Goal: Task Accomplishment & Management: Complete application form

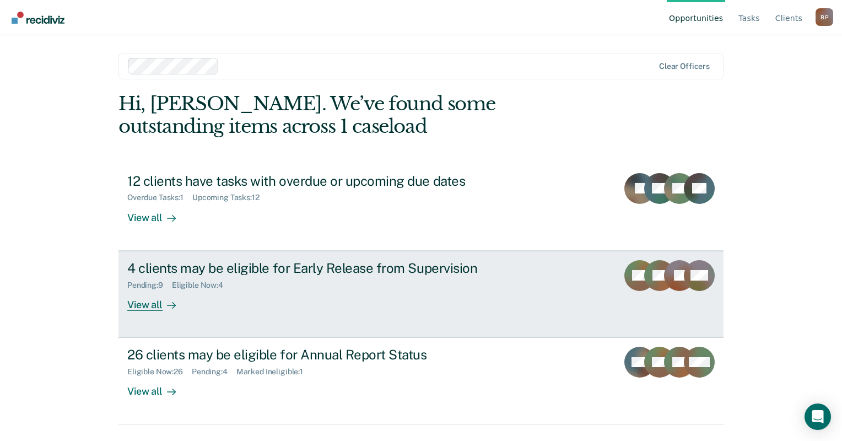
click at [196, 261] on div "4 clients may be eligible for Early Release from Supervision" at bounding box center [320, 268] width 387 height 16
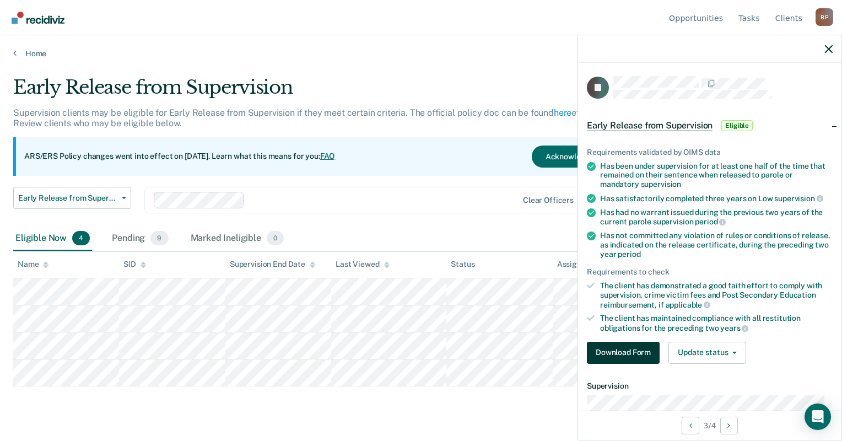
click at [648, 358] on button "Download Form" at bounding box center [623, 353] width 73 height 22
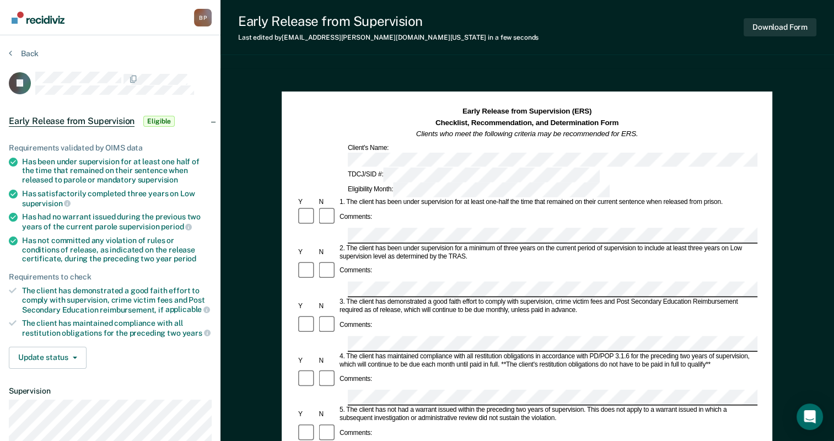
click at [396, 315] on div "Comments:" at bounding box center [527, 333] width 461 height 37
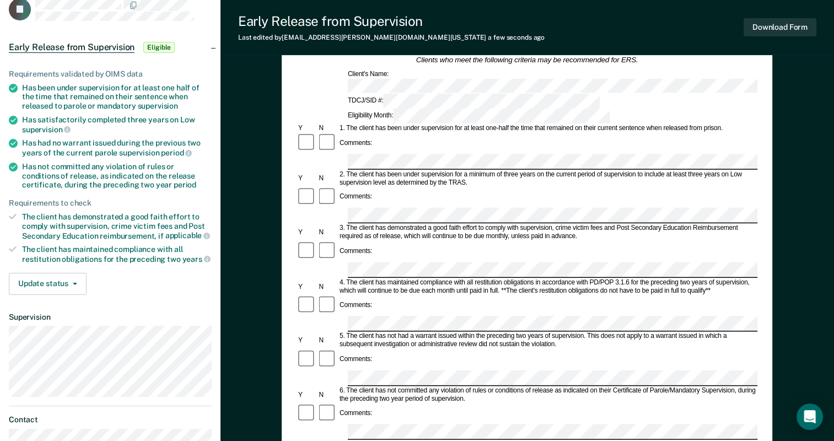
scroll to position [88, 0]
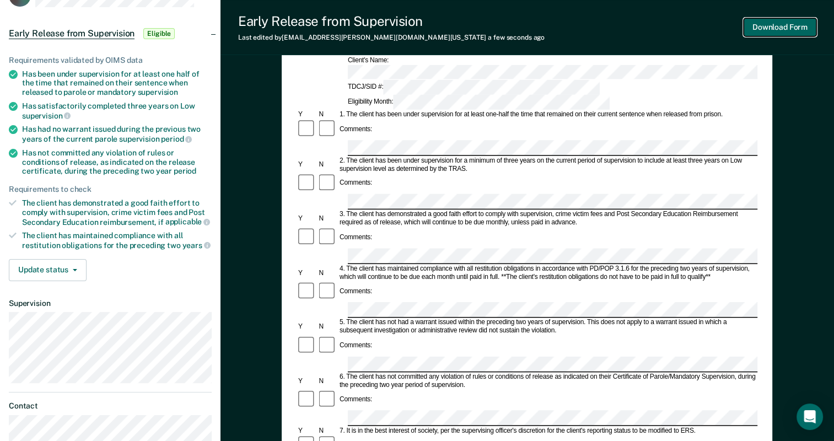
click at [755, 30] on button "Download Form" at bounding box center [780, 27] width 73 height 18
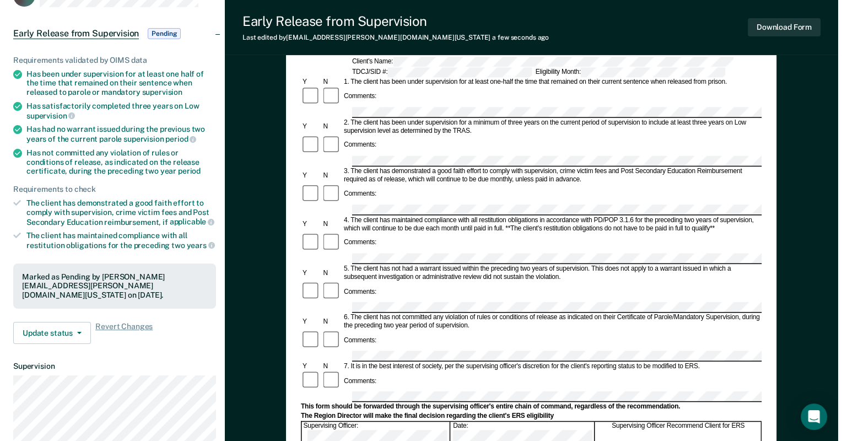
scroll to position [0, 0]
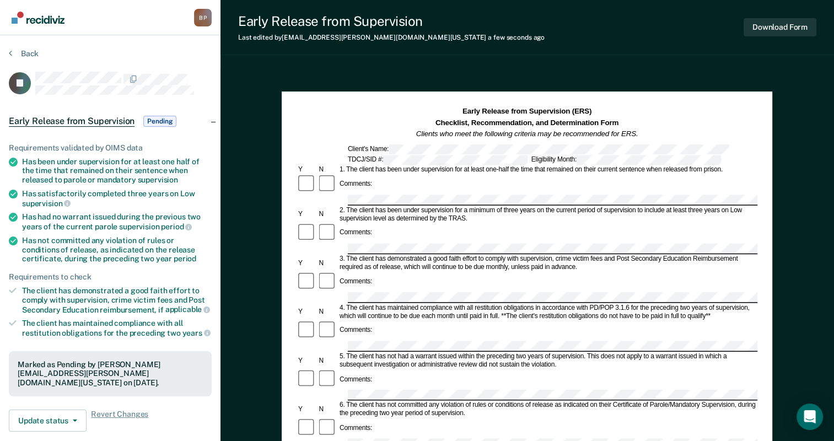
click at [29, 46] on section "Back FJ Early Release from Supervision Pending Requirements validated by OIMS d…" at bounding box center [110, 334] width 220 height 598
click at [31, 52] on button "Back" at bounding box center [24, 54] width 30 height 10
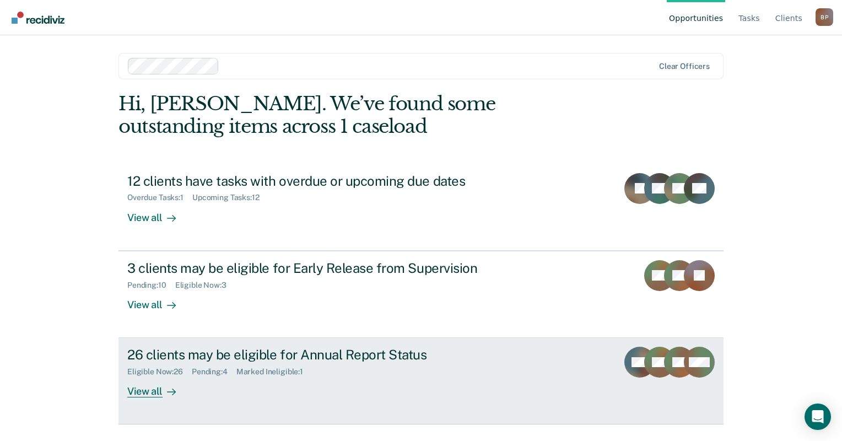
click at [340, 347] on div "26 clients may be eligible for Annual Report Status" at bounding box center [320, 355] width 387 height 16
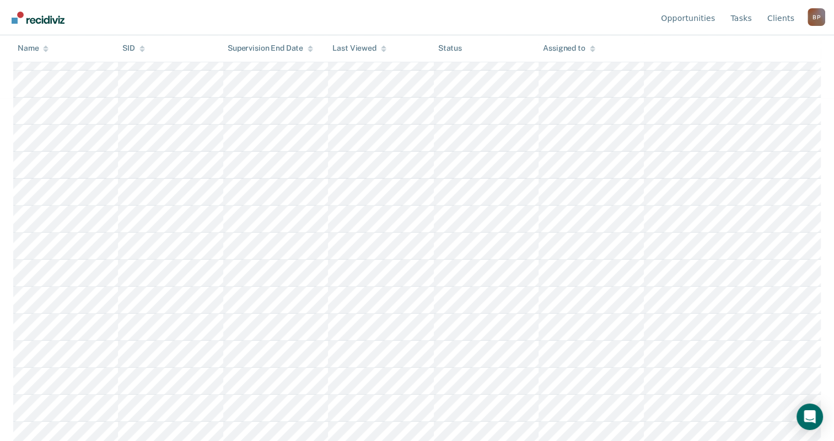
scroll to position [346, 0]
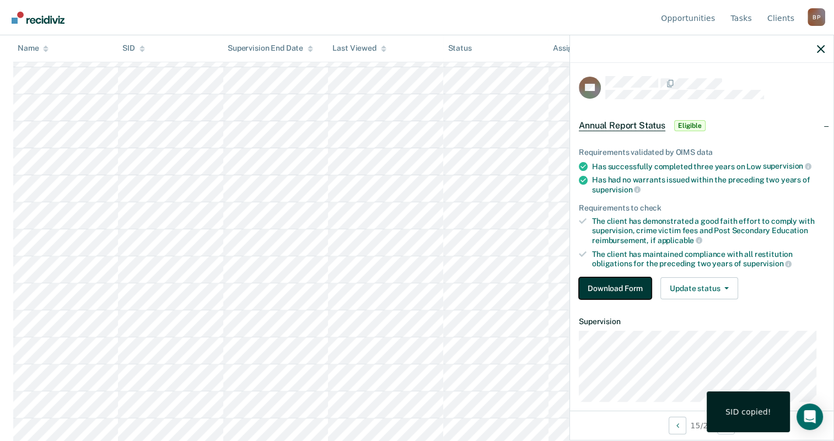
click at [627, 283] on button "Download Form" at bounding box center [615, 288] width 73 height 22
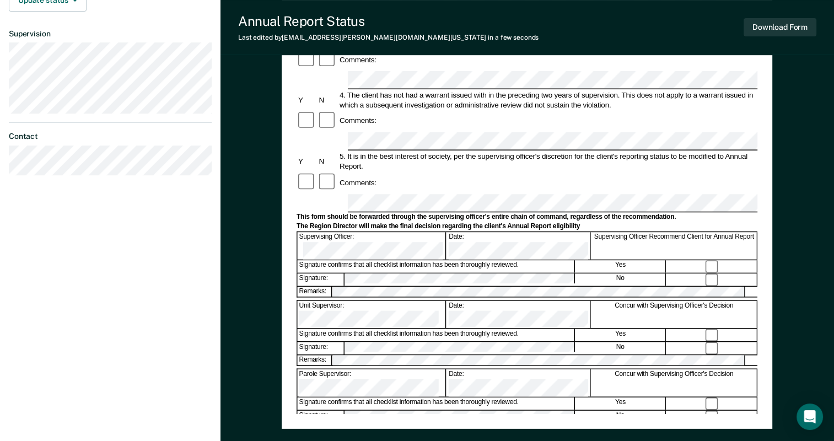
scroll to position [302, 0]
click at [759, 24] on button "Download Form" at bounding box center [780, 27] width 73 height 18
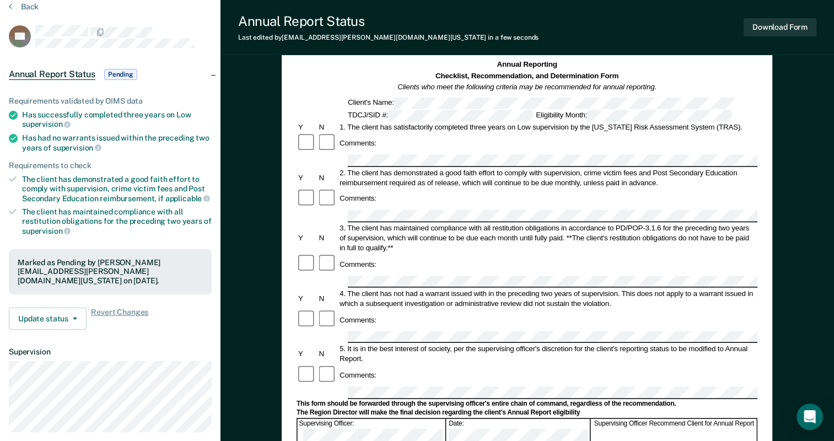
scroll to position [0, 0]
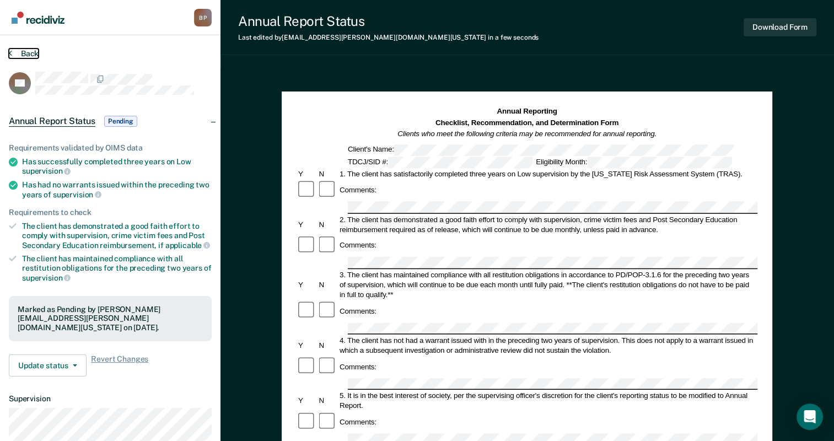
click at [35, 50] on button "Back" at bounding box center [24, 54] width 30 height 10
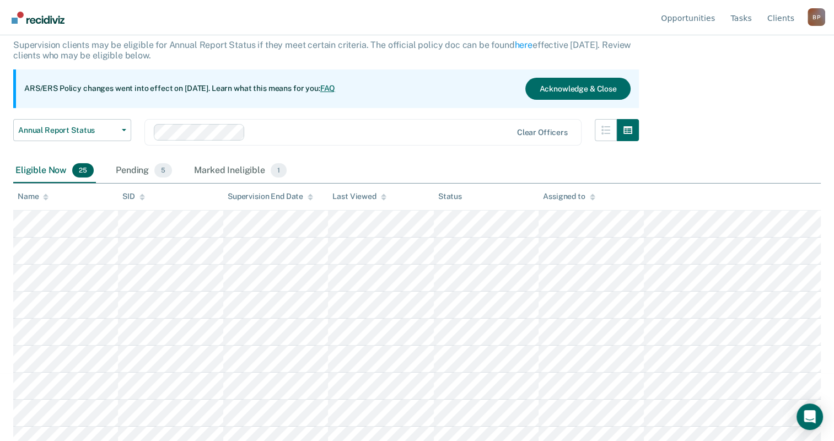
scroll to position [68, 0]
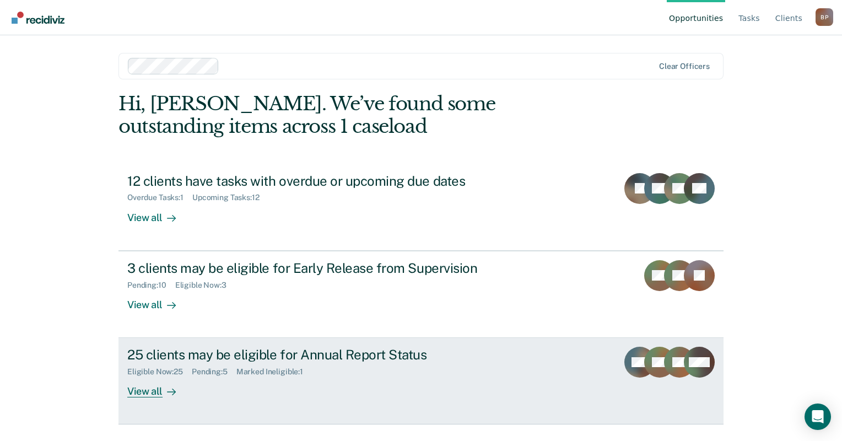
click at [287, 349] on div "25 clients may be eligible for Annual Report Status" at bounding box center [320, 355] width 387 height 16
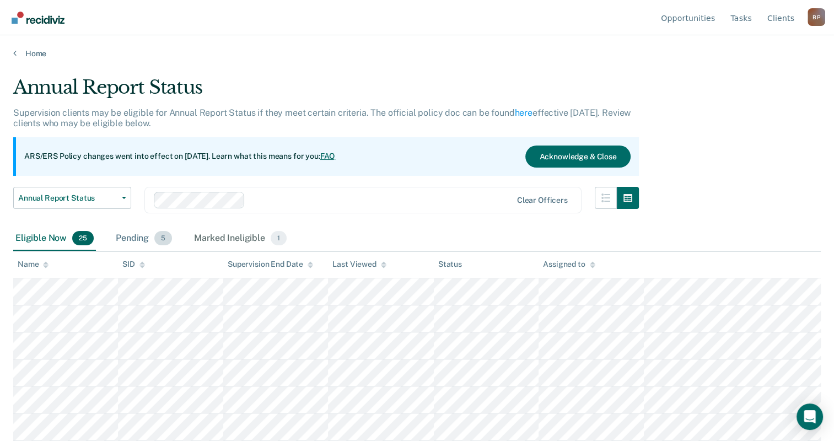
click at [137, 240] on div "Pending 5" at bounding box center [144, 239] width 61 height 24
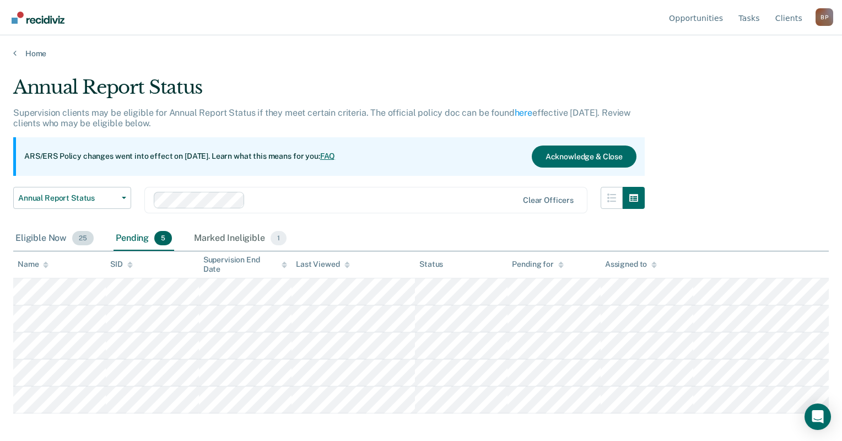
click at [58, 241] on div "Eligible Now 25" at bounding box center [54, 239] width 83 height 24
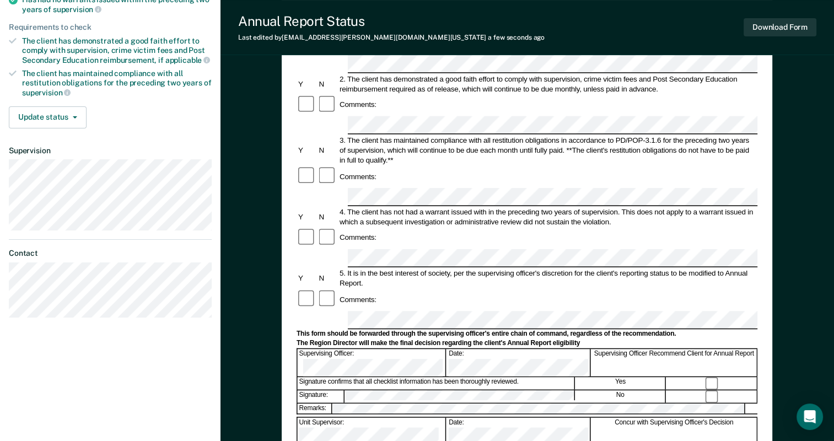
scroll to position [185, 0]
click at [494, 376] on div "Signature confirms that all checklist information has been thoroughly reviewed.…" at bounding box center [527, 382] width 461 height 13
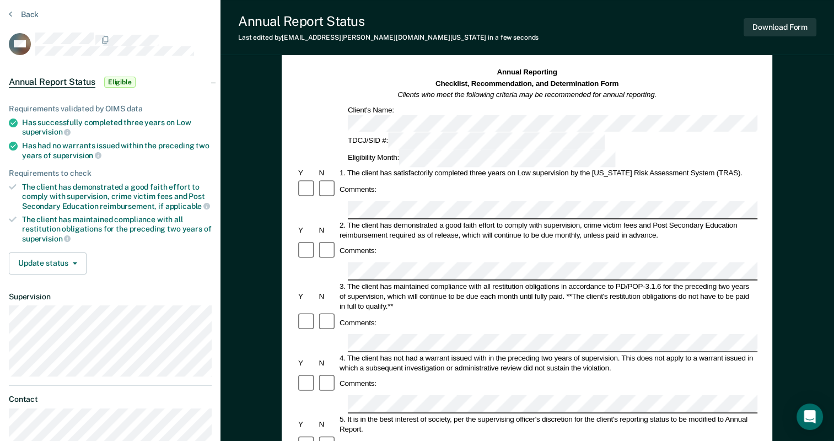
scroll to position [0, 0]
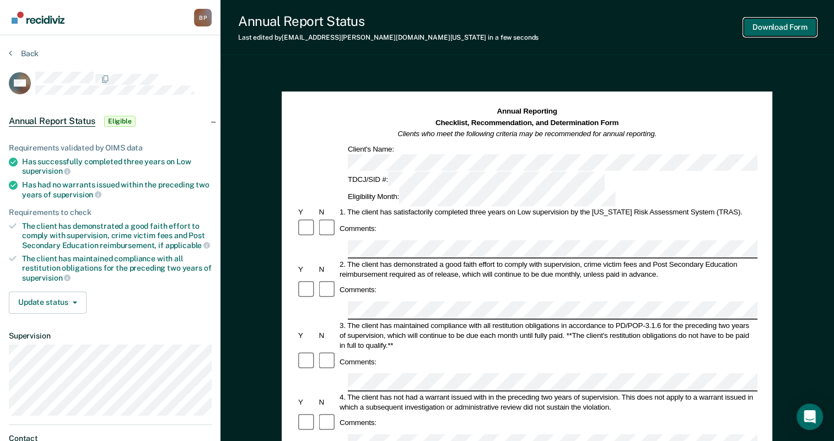
click at [765, 29] on button "Download Form" at bounding box center [780, 27] width 73 height 18
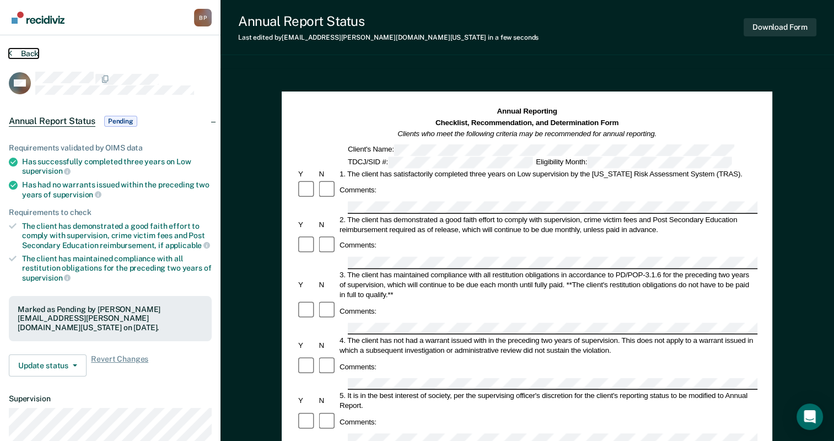
click at [35, 51] on button "Back" at bounding box center [24, 54] width 30 height 10
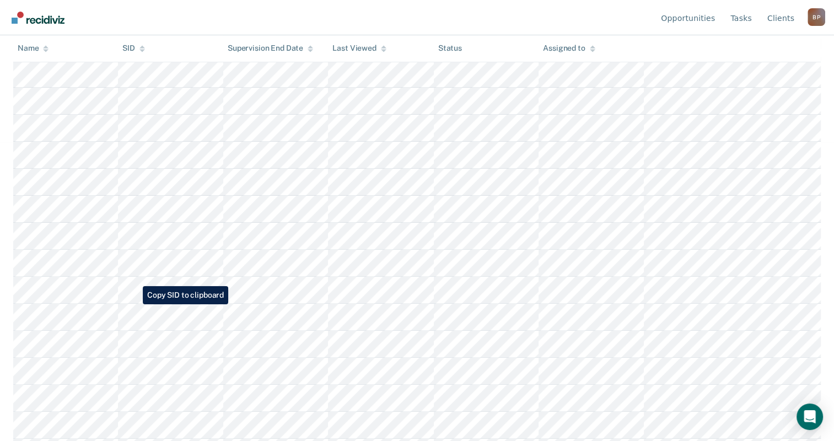
scroll to position [292, 0]
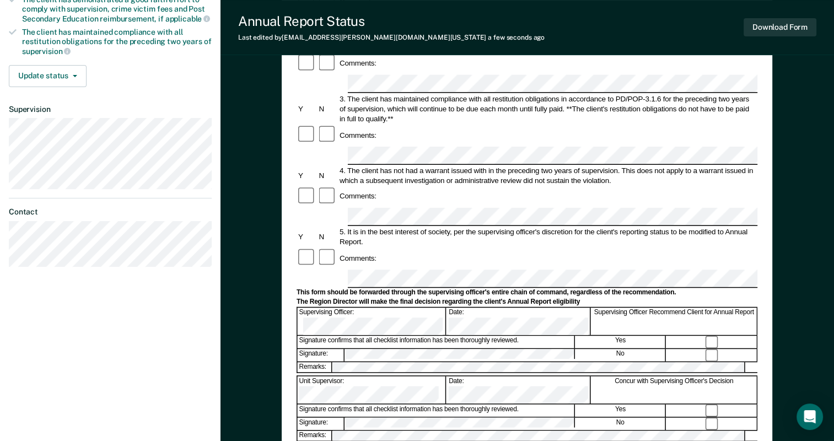
scroll to position [267, 0]
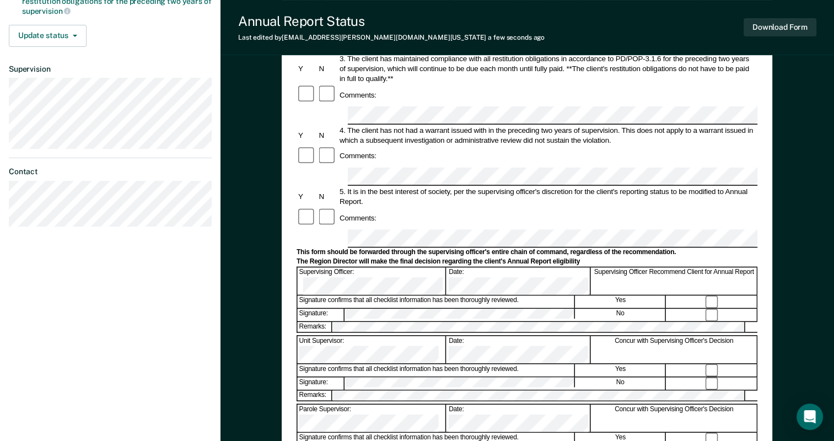
click at [525, 213] on form "Annual Reporting Checklist, Recommendation, and Determination Form Clients who …" at bounding box center [527, 228] width 461 height 777
drag, startPoint x: 525, startPoint y: 213, endPoint x: 543, endPoint y: 186, distance: 32.9
click at [543, 296] on div "Signature confirms that all checklist information has been thoroughly reviewed." at bounding box center [436, 302] width 277 height 12
click at [584, 333] on div at bounding box center [527, 334] width 461 height 2
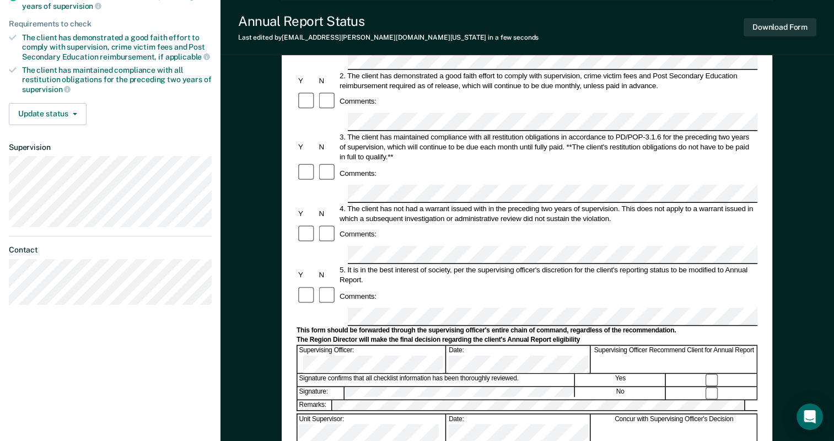
scroll to position [186, 0]
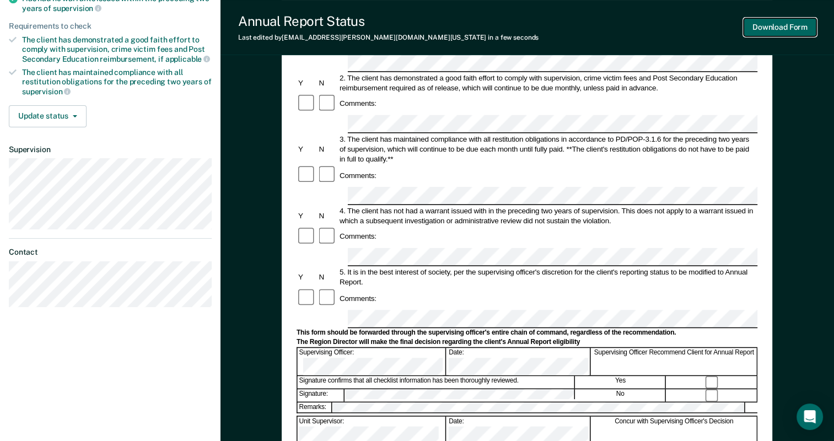
click at [801, 26] on button "Download Form" at bounding box center [780, 27] width 73 height 18
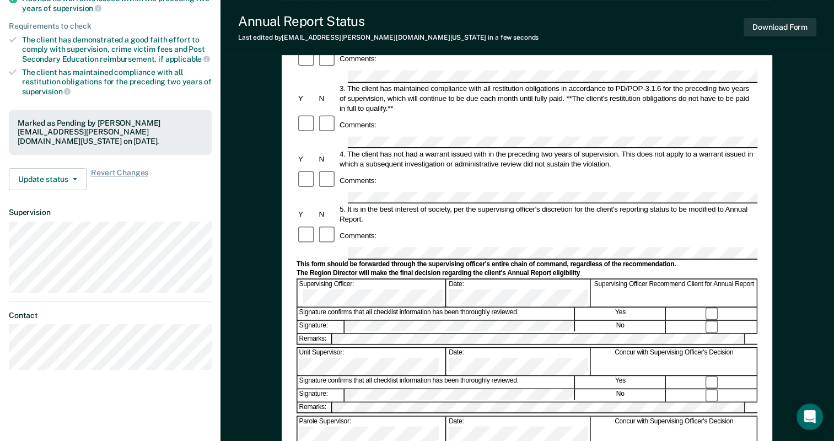
scroll to position [0, 0]
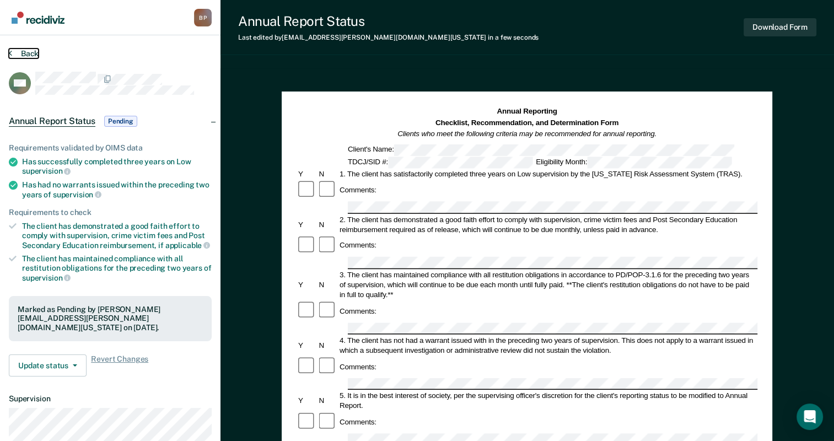
click at [33, 52] on button "Back" at bounding box center [24, 54] width 30 height 10
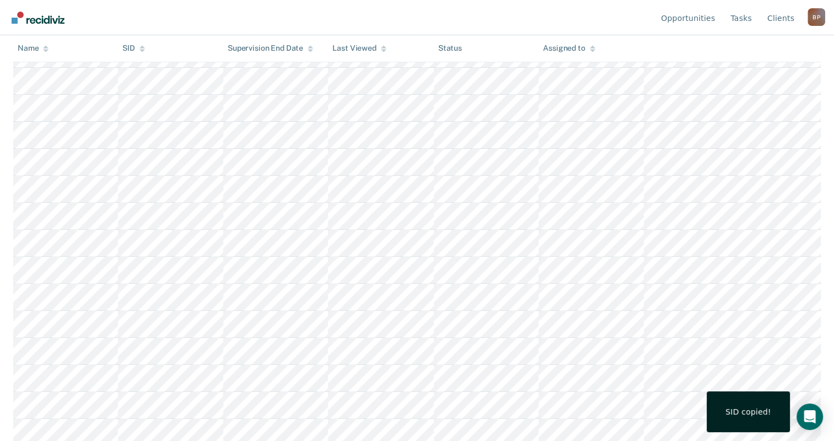
scroll to position [372, 0]
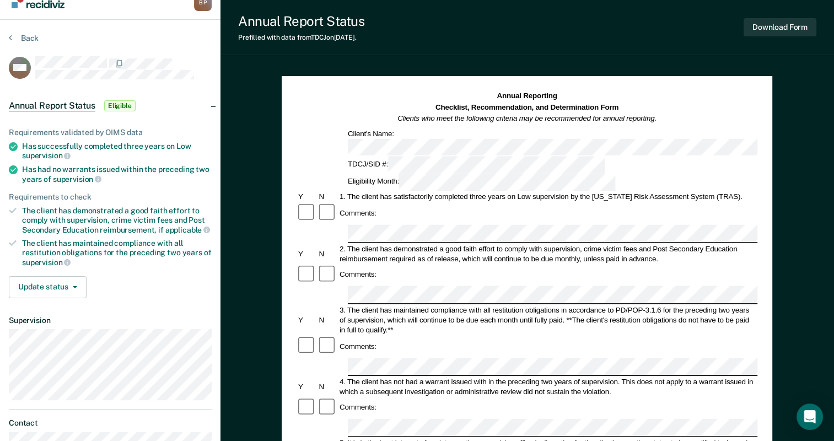
scroll to position [17, 0]
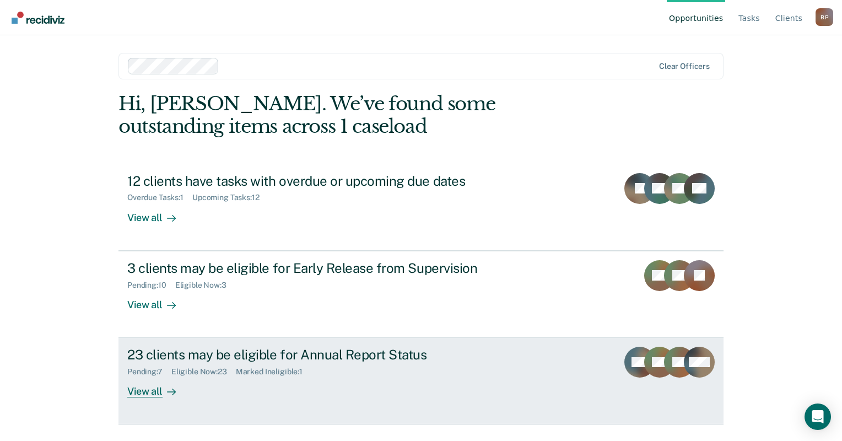
click at [218, 353] on div "23 clients may be eligible for Annual Report Status" at bounding box center [320, 355] width 387 height 16
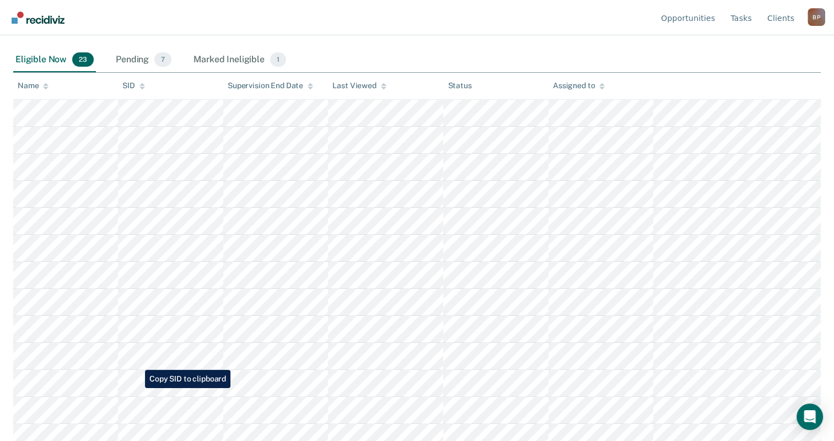
scroll to position [180, 0]
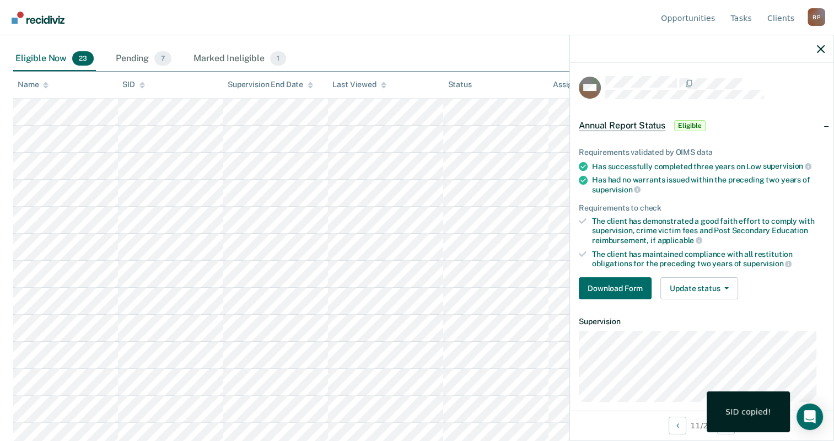
click at [598, 271] on div "Requirements validated by OIMS data Has successfully completed three years on L…" at bounding box center [701, 219] width 263 height 178
click at [602, 273] on div "Requirements validated by OIMS data Has successfully completed three years on L…" at bounding box center [701, 219] width 263 height 178
click at [606, 280] on button "Download Form" at bounding box center [615, 288] width 73 height 22
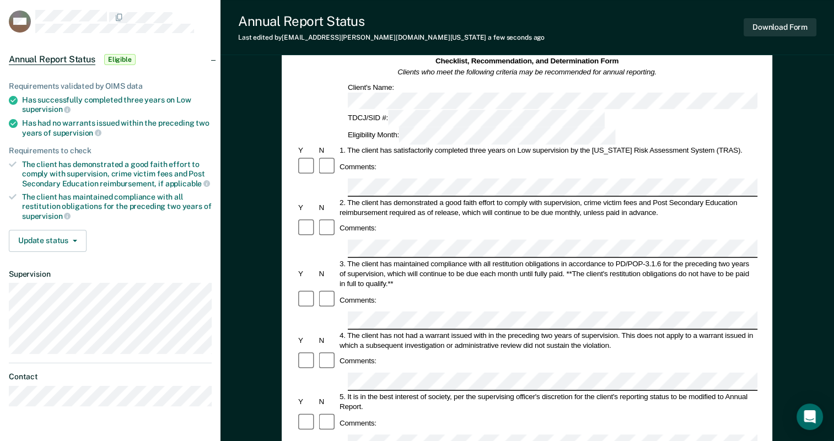
scroll to position [63, 0]
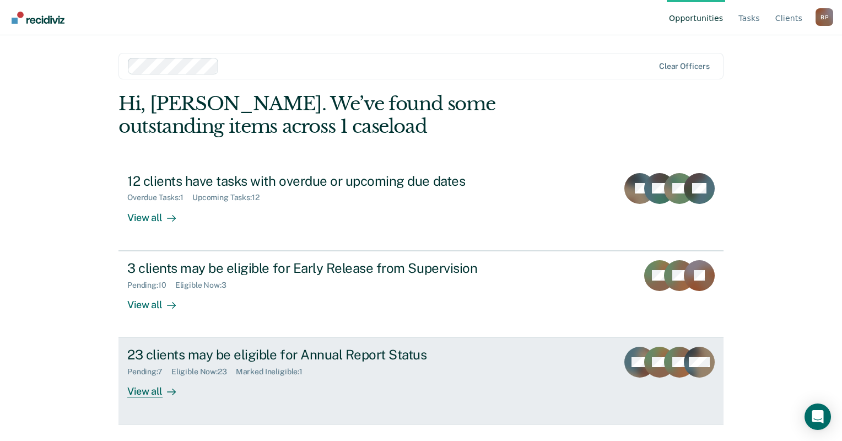
click at [189, 369] on div "Eligible Now : 23" at bounding box center [203, 371] width 64 height 9
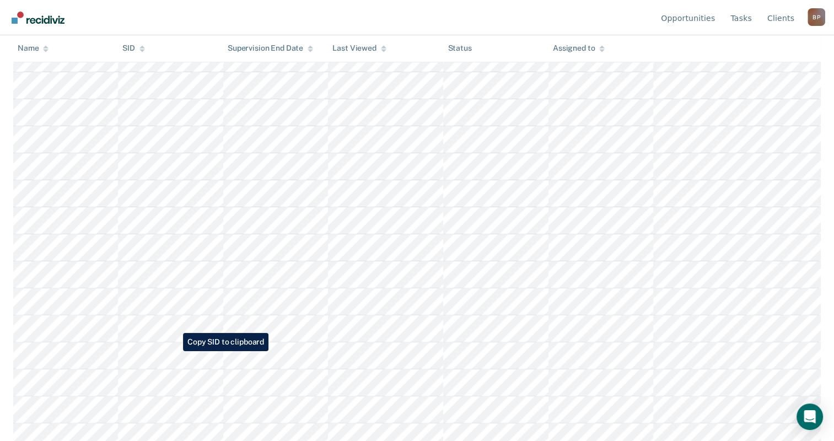
scroll to position [263, 0]
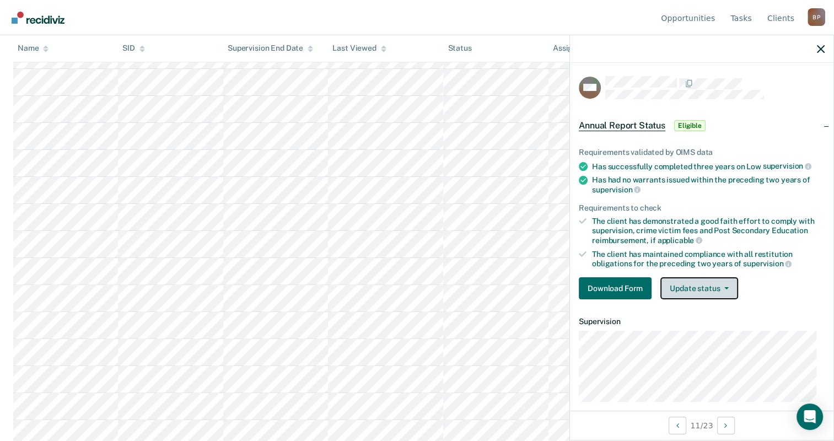
click at [686, 277] on button "Update status" at bounding box center [699, 288] width 78 height 22
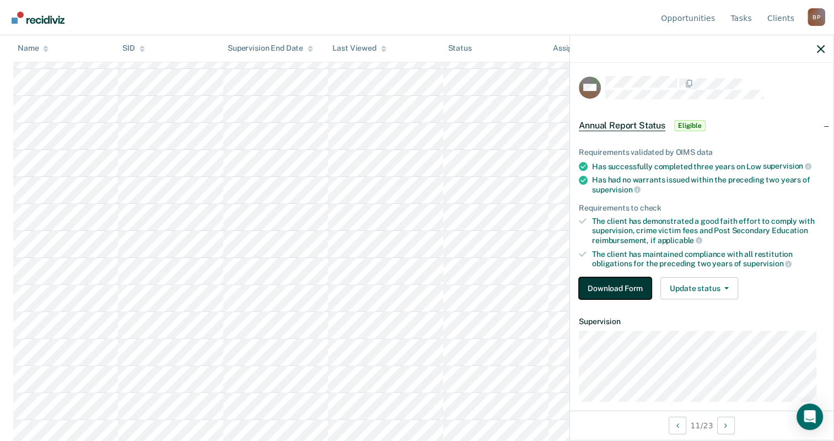
click at [639, 288] on button "Download Form" at bounding box center [615, 288] width 73 height 22
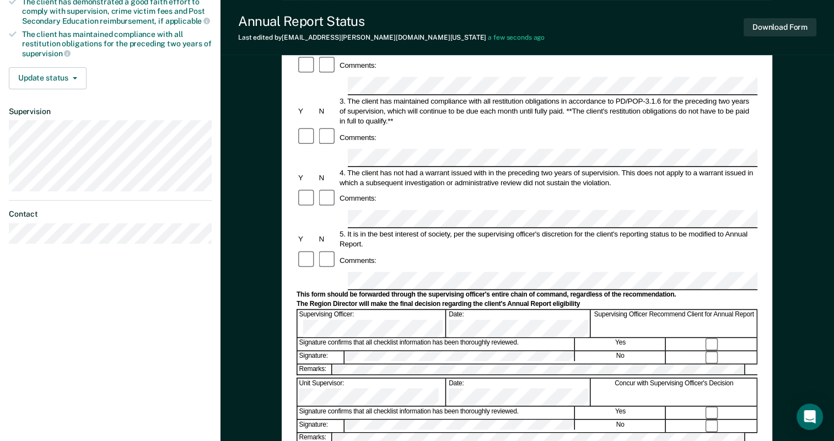
scroll to position [222, 0]
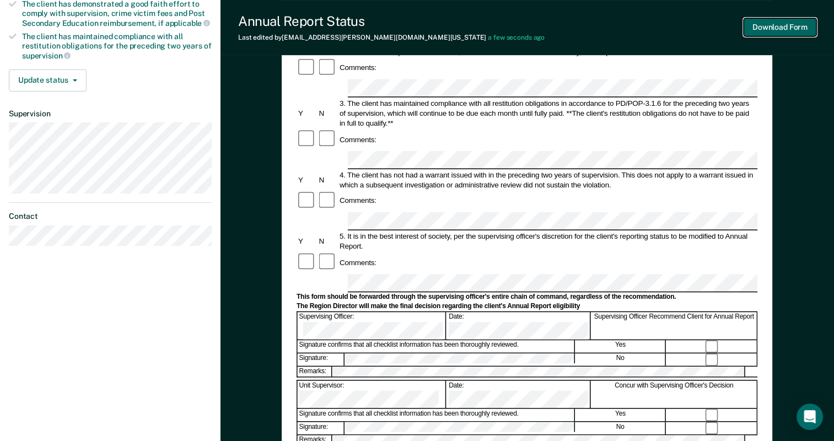
click at [768, 31] on button "Download Form" at bounding box center [780, 27] width 73 height 18
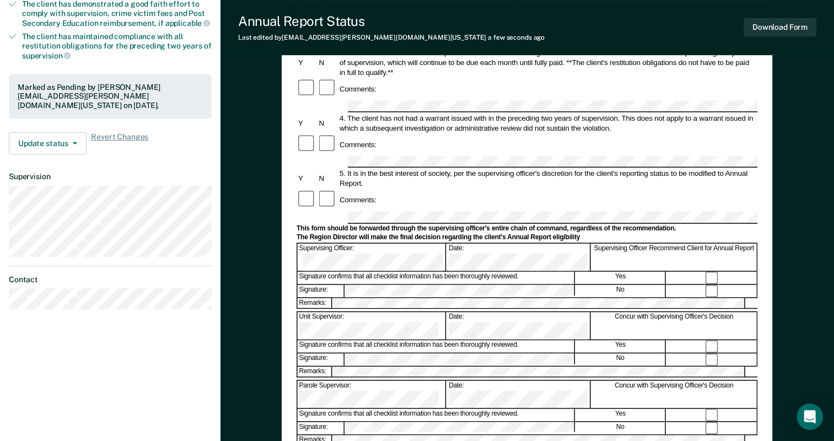
scroll to position [0, 0]
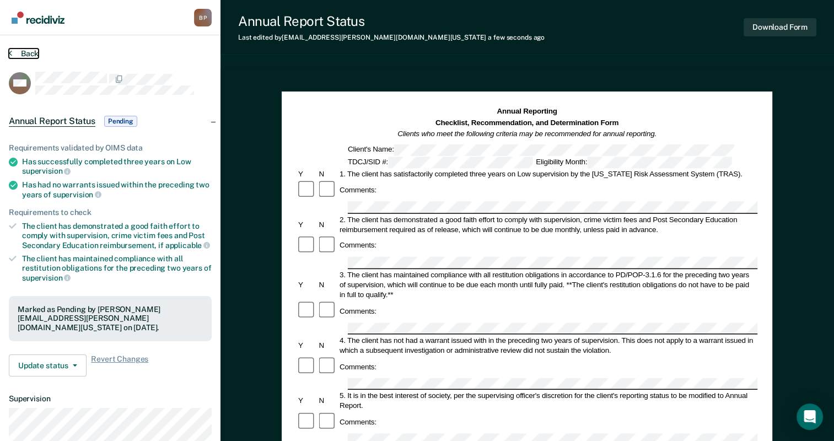
click at [29, 50] on button "Back" at bounding box center [24, 54] width 30 height 10
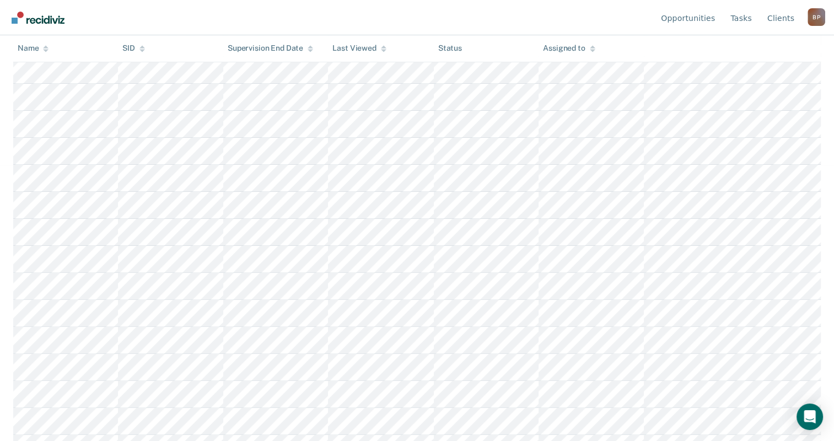
scroll to position [275, 0]
